Goal: Navigation & Orientation: Find specific page/section

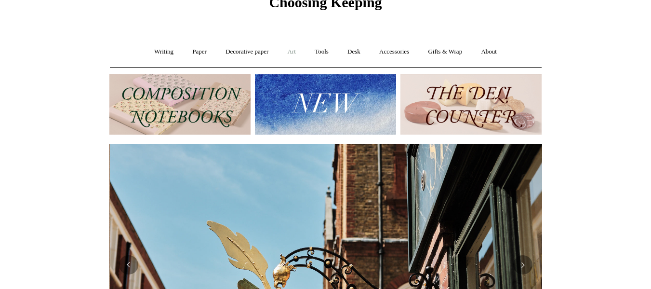
scroll to position [0, 433]
click at [447, 53] on link "Gifts & Wrap +" at bounding box center [445, 52] width 52 height 26
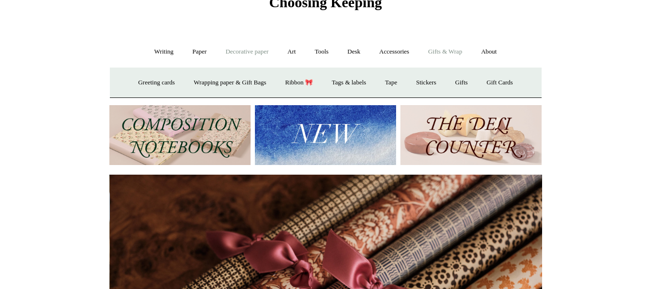
scroll to position [0, 866]
click at [147, 55] on link "Writing +" at bounding box center [164, 52] width 37 height 26
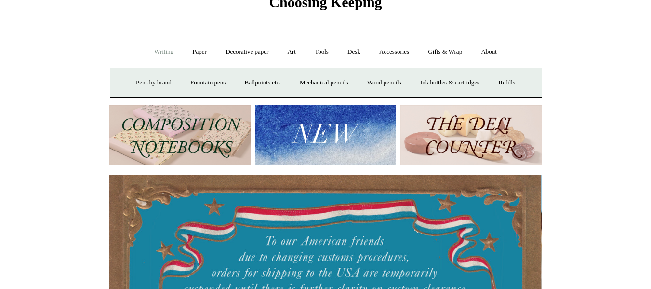
scroll to position [0, 0]
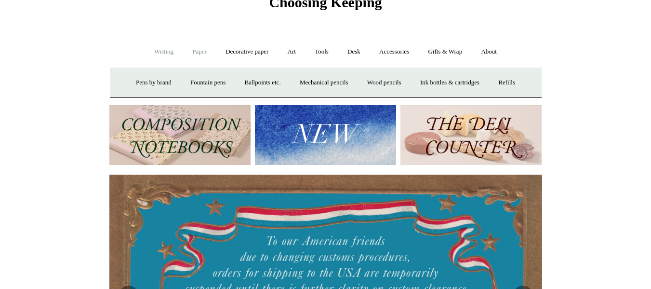
click at [188, 56] on link "Paper +" at bounding box center [200, 52] width 32 height 26
click at [227, 79] on link "📆 Dated Diaries 📆" at bounding box center [249, 83] width 70 height 26
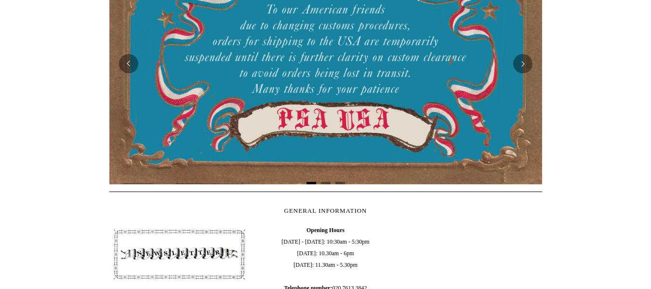
scroll to position [289, 0]
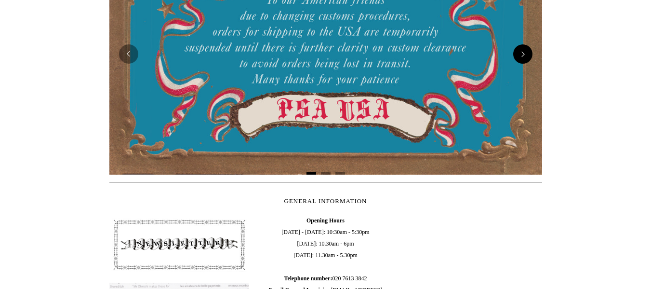
click at [528, 49] on button "Next" at bounding box center [522, 53] width 19 height 19
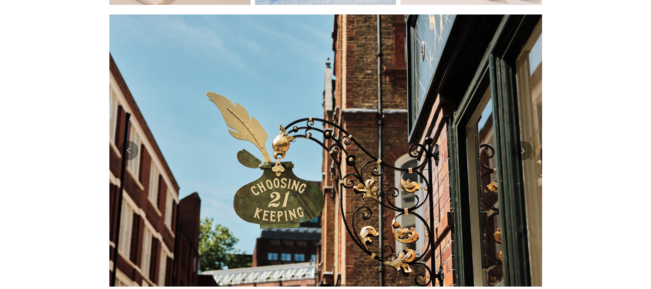
scroll to position [193, 0]
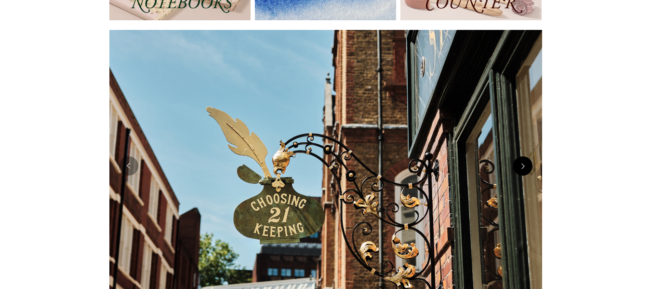
click at [519, 170] on button "Next" at bounding box center [522, 165] width 19 height 19
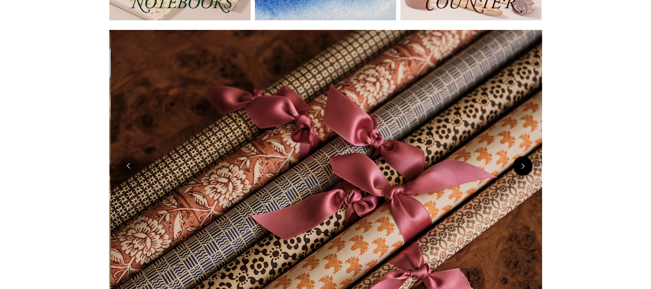
scroll to position [0, 866]
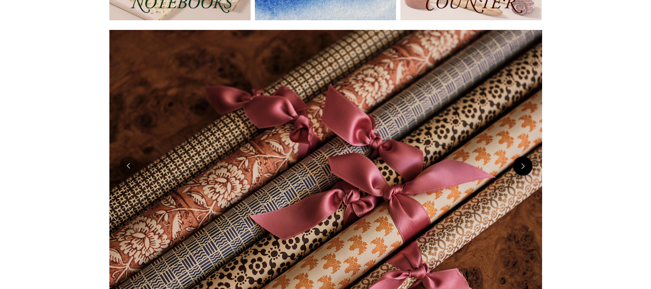
click at [519, 170] on button "Next" at bounding box center [522, 165] width 19 height 19
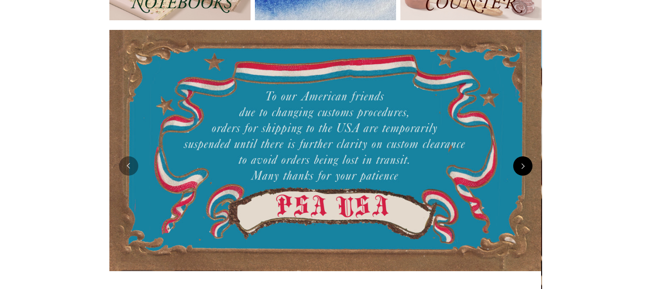
scroll to position [0, 0]
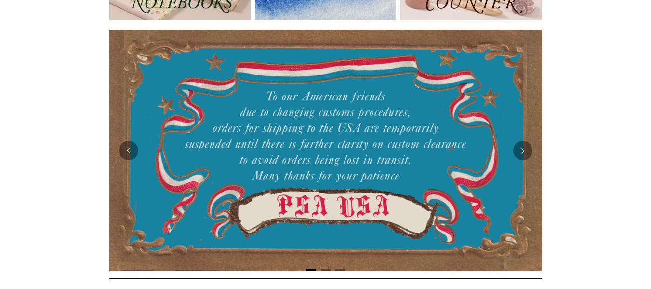
click at [519, 160] on img at bounding box center [325, 150] width 433 height 241
click at [525, 149] on button "Next" at bounding box center [522, 150] width 19 height 19
